Goal: Navigation & Orientation: Find specific page/section

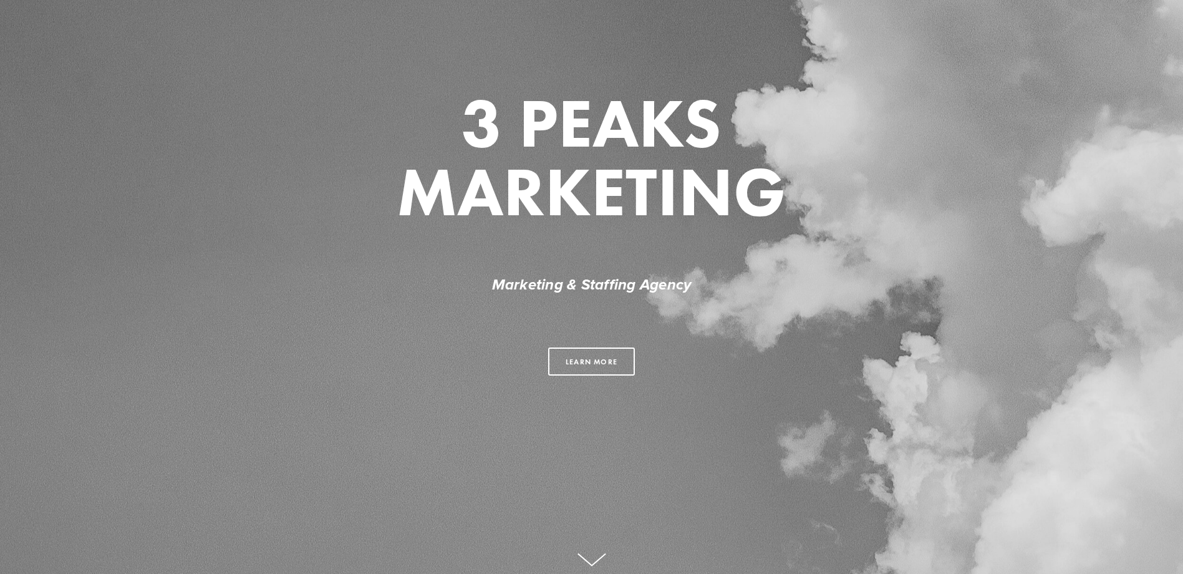
scroll to position [112, 0]
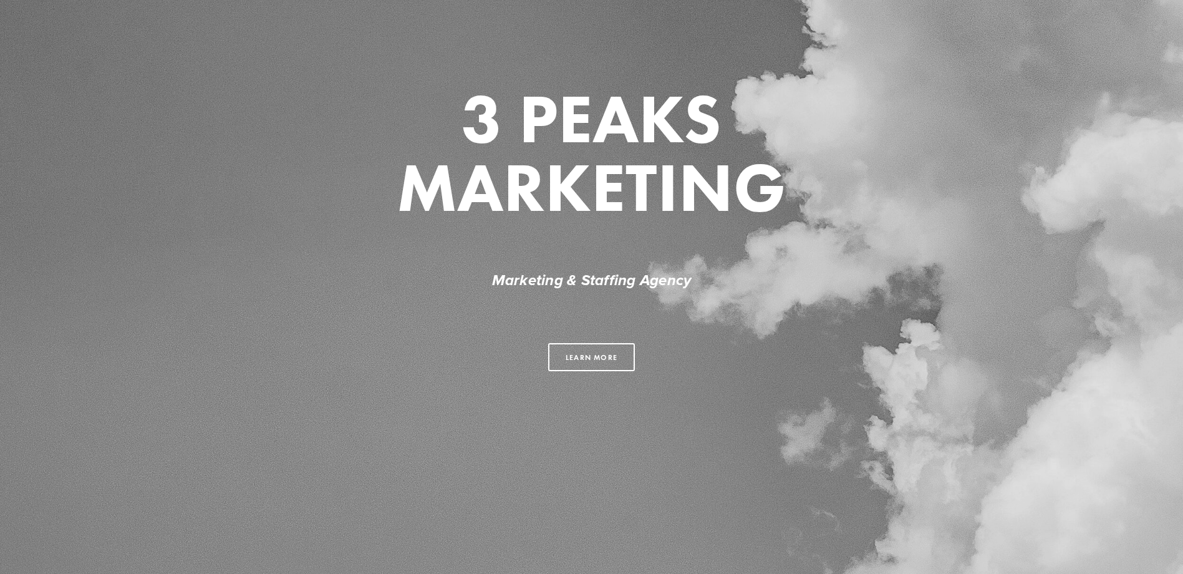
click at [585, 337] on div "Learn more" at bounding box center [592, 356] width 596 height 49
click at [579, 353] on link "Learn more" at bounding box center [591, 357] width 87 height 28
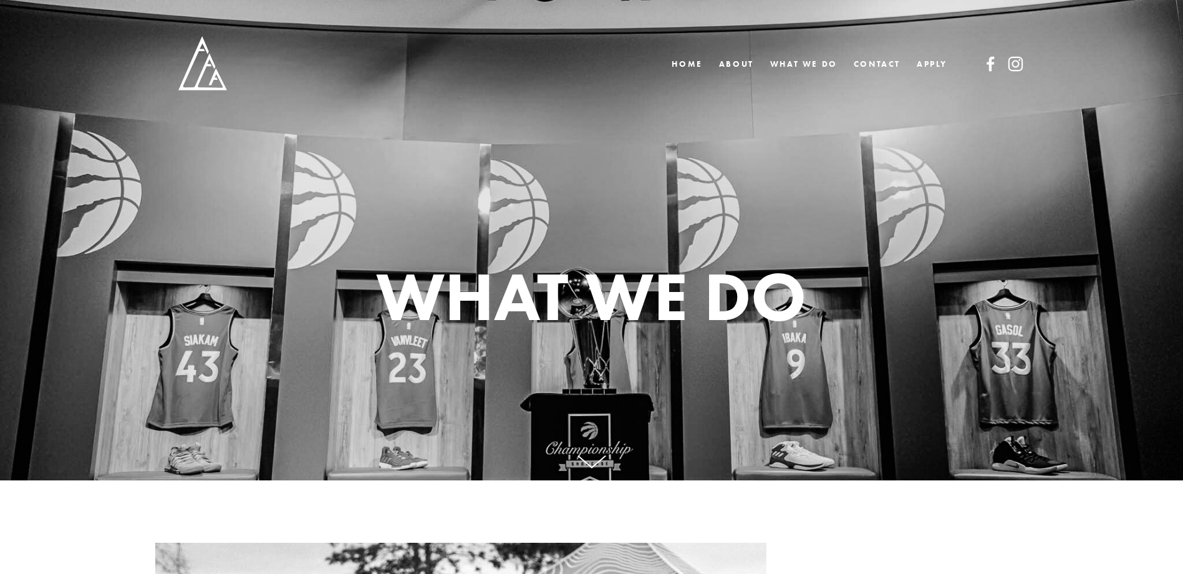
click at [717, 56] on div "Home ABOUT WHAT WE DO CONTACT APPLY" at bounding box center [810, 64] width 292 height 18
click at [724, 59] on link "ABOUT" at bounding box center [736, 64] width 35 height 18
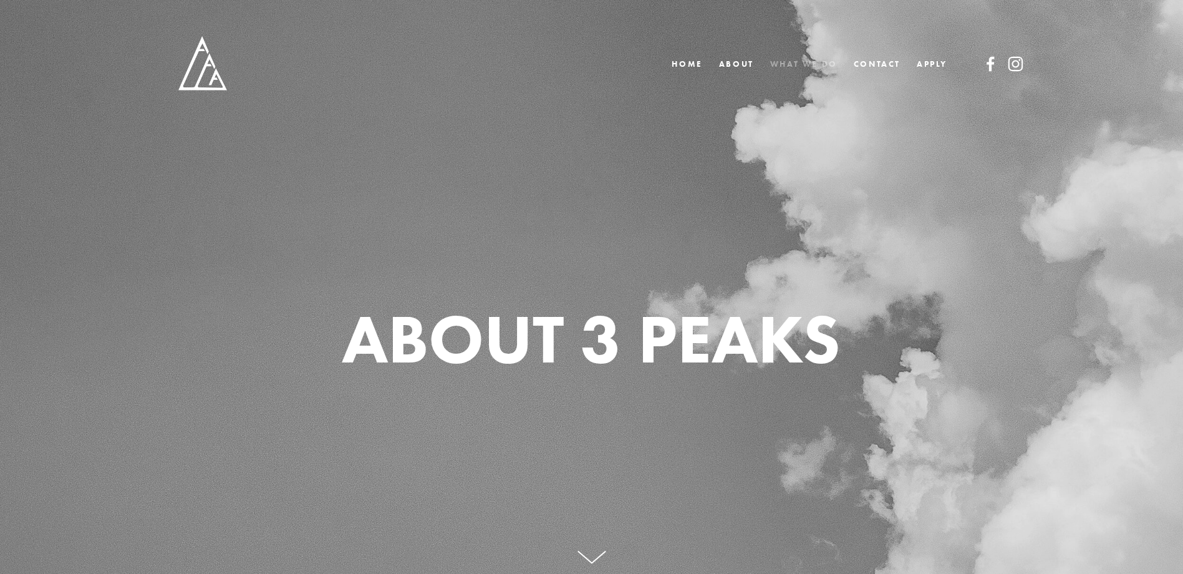
click at [804, 67] on link "WHAT WE DO" at bounding box center [803, 64] width 67 height 18
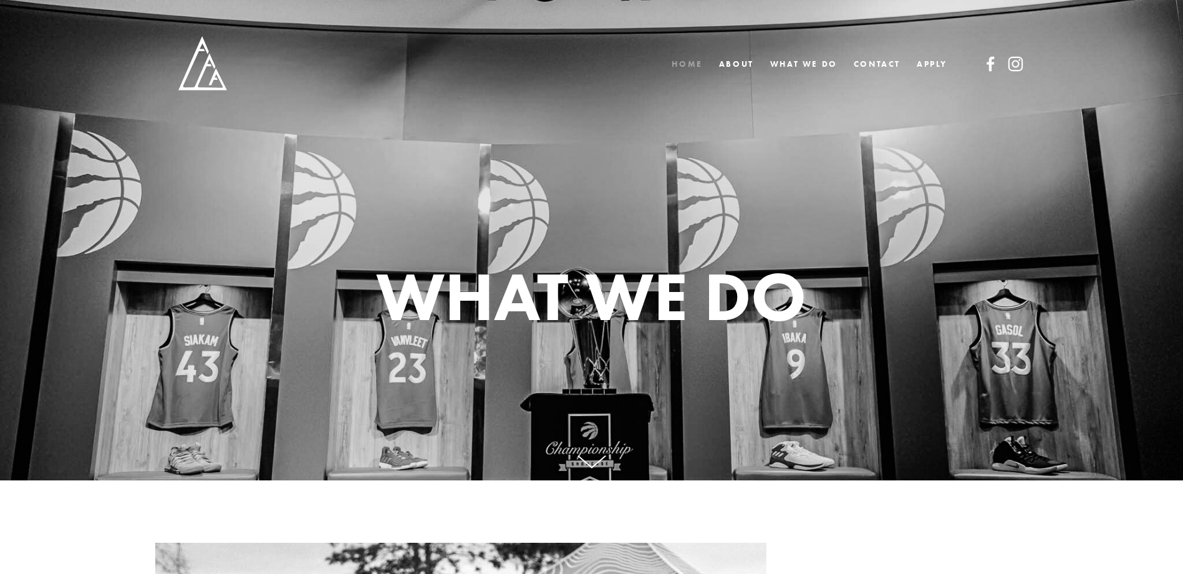
click at [683, 61] on link "Home" at bounding box center [687, 64] width 31 height 18
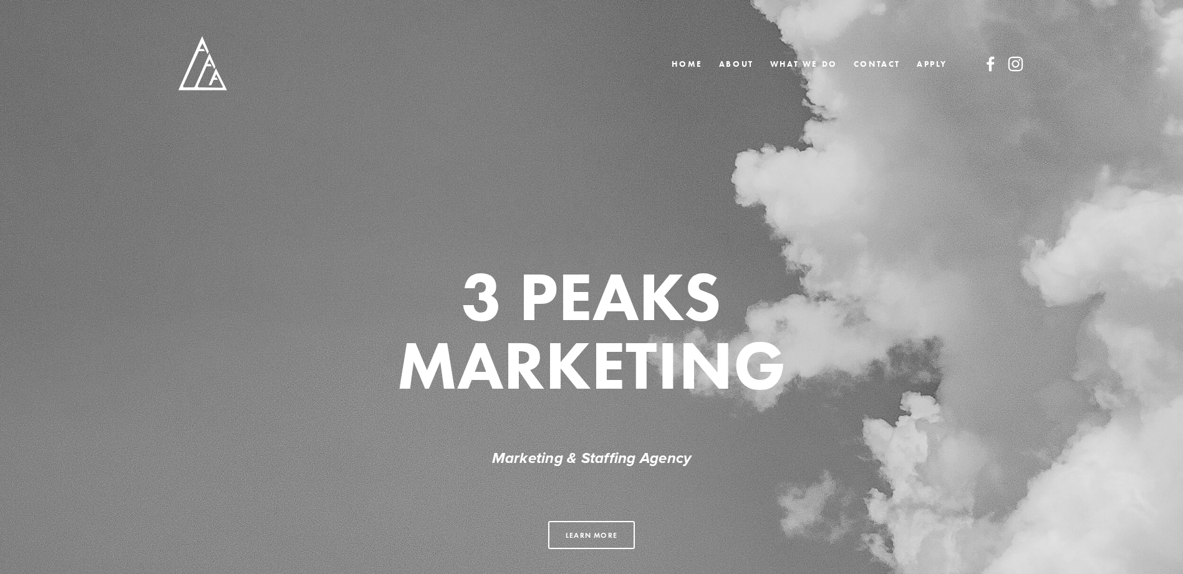
scroll to position [178, 0]
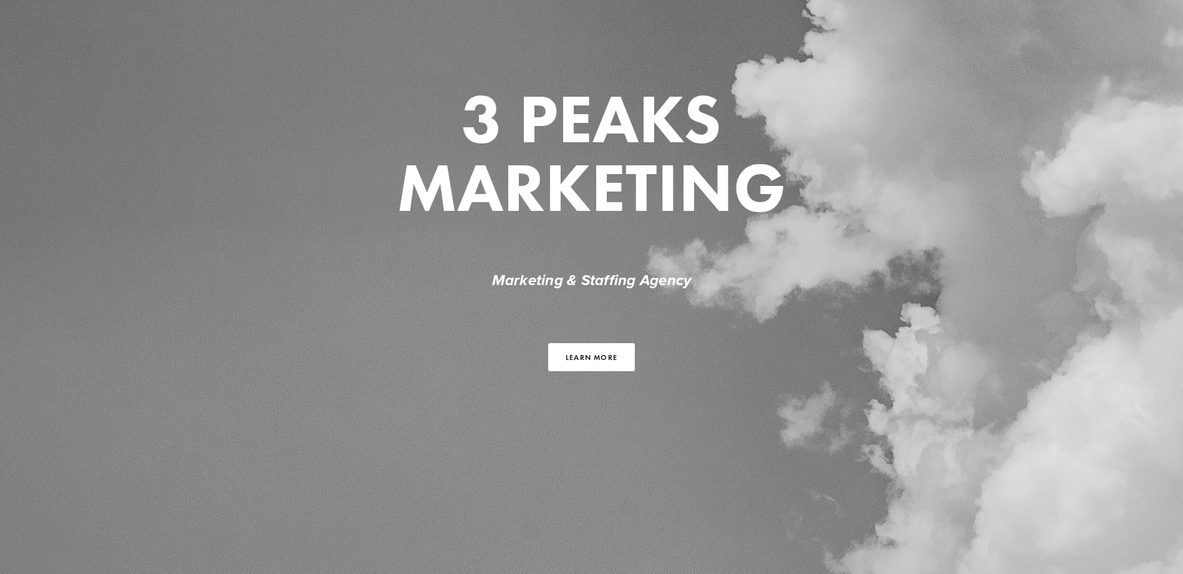
click at [607, 369] on link "Learn more" at bounding box center [591, 357] width 87 height 28
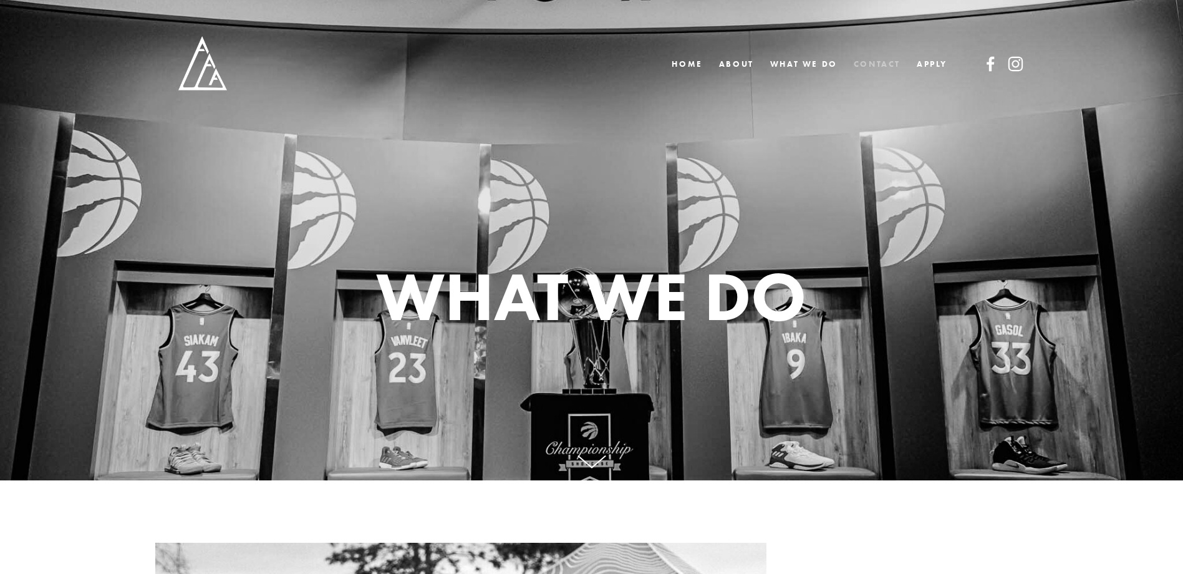
click at [887, 55] on link "CONTACT" at bounding box center [877, 64] width 47 height 18
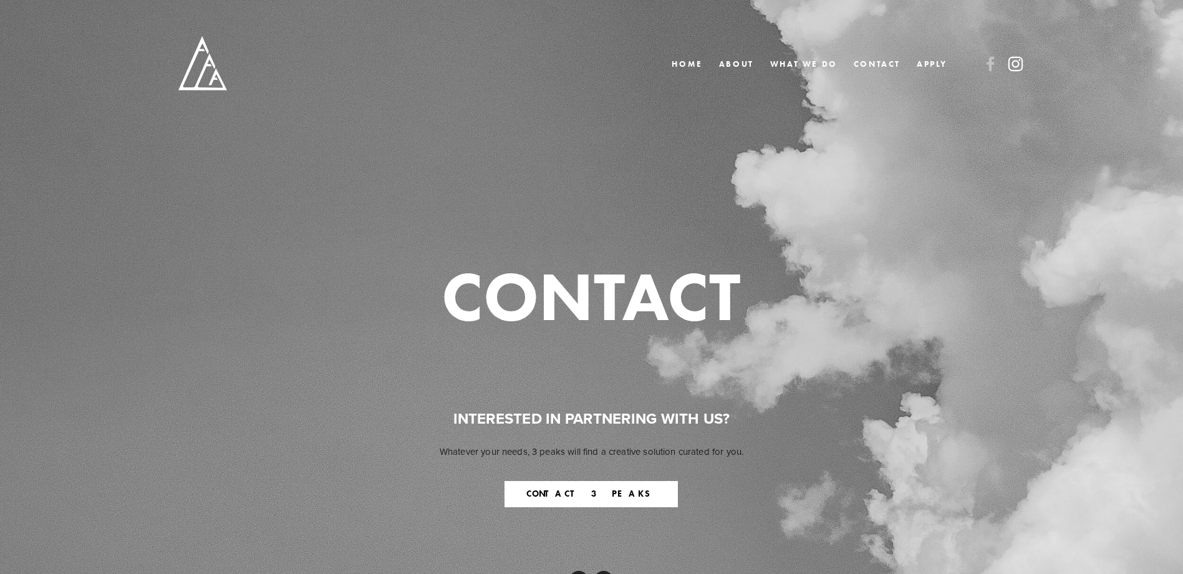
click at [1008, 66] on use at bounding box center [1015, 64] width 14 height 14
click at [985, 69] on use at bounding box center [990, 64] width 31 height 31
